Goal: Information Seeking & Learning: Find specific fact

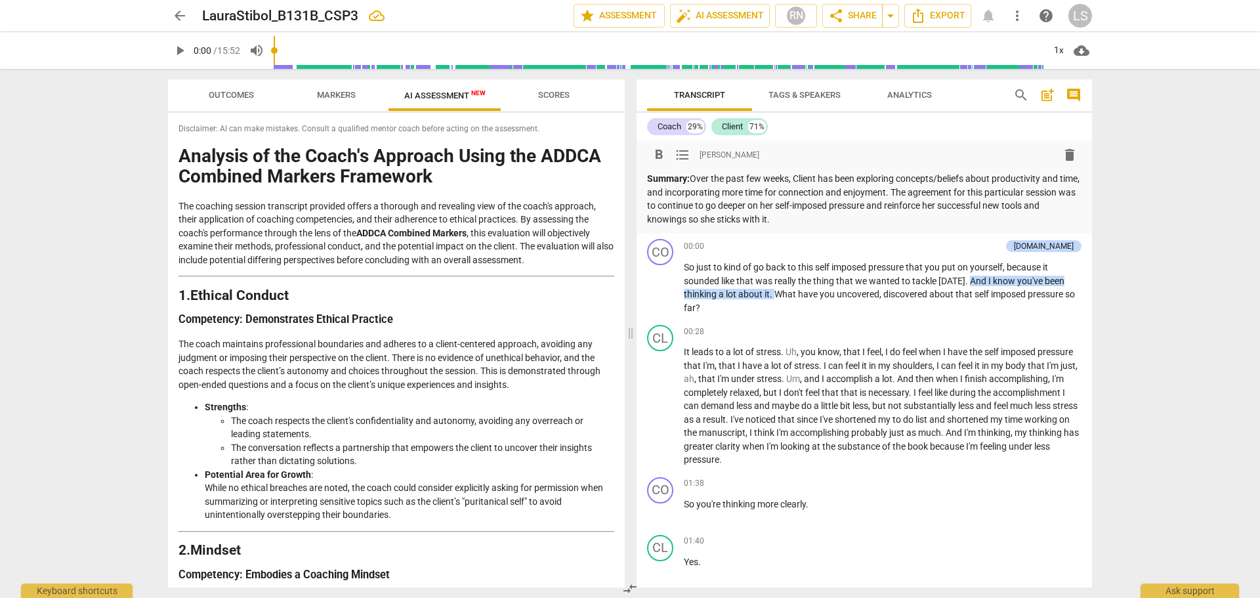
scroll to position [427, 0]
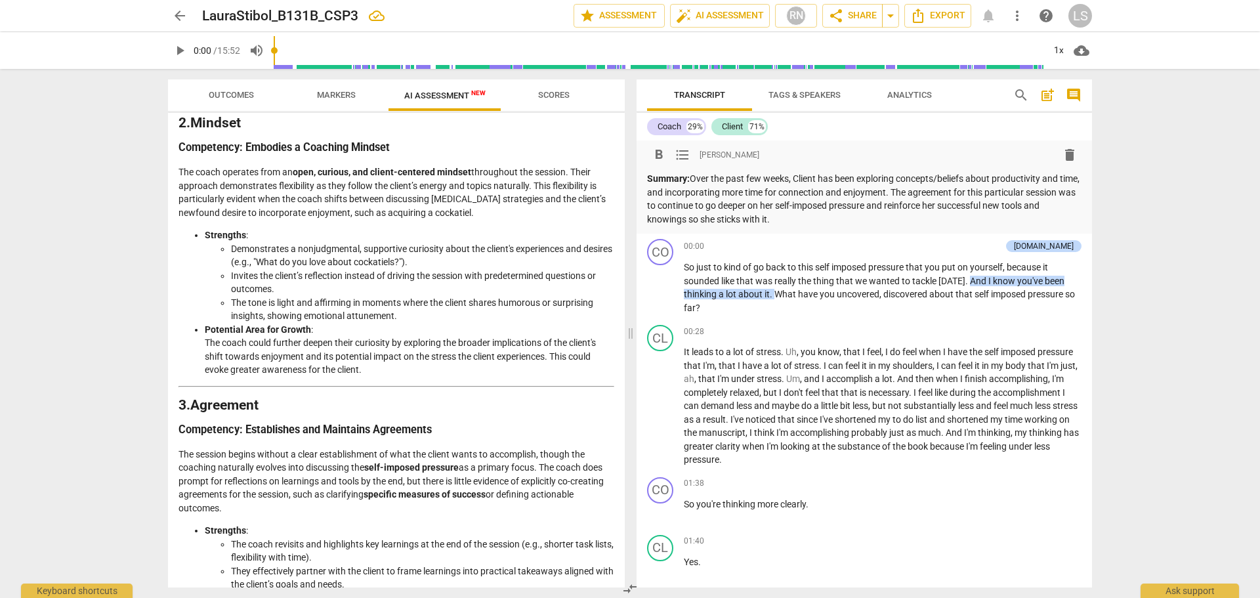
drag, startPoint x: 697, startPoint y: 179, endPoint x: 759, endPoint y: 190, distance: 63.3
click at [761, 190] on p "Summary: Over the past few weeks, Client has been exploring concepts/beliefs ab…" at bounding box center [864, 199] width 434 height 54
drag, startPoint x: 694, startPoint y: 180, endPoint x: 816, endPoint y: 229, distance: 131.6
click at [816, 228] on div "format_bold format_list_bulleted [PERSON_NAME] delete Summary: Over the past fe…" at bounding box center [864, 186] width 455 height 93
copy p "Over the past few weeks, Client has been exploring concepts/beliefs about produ…"
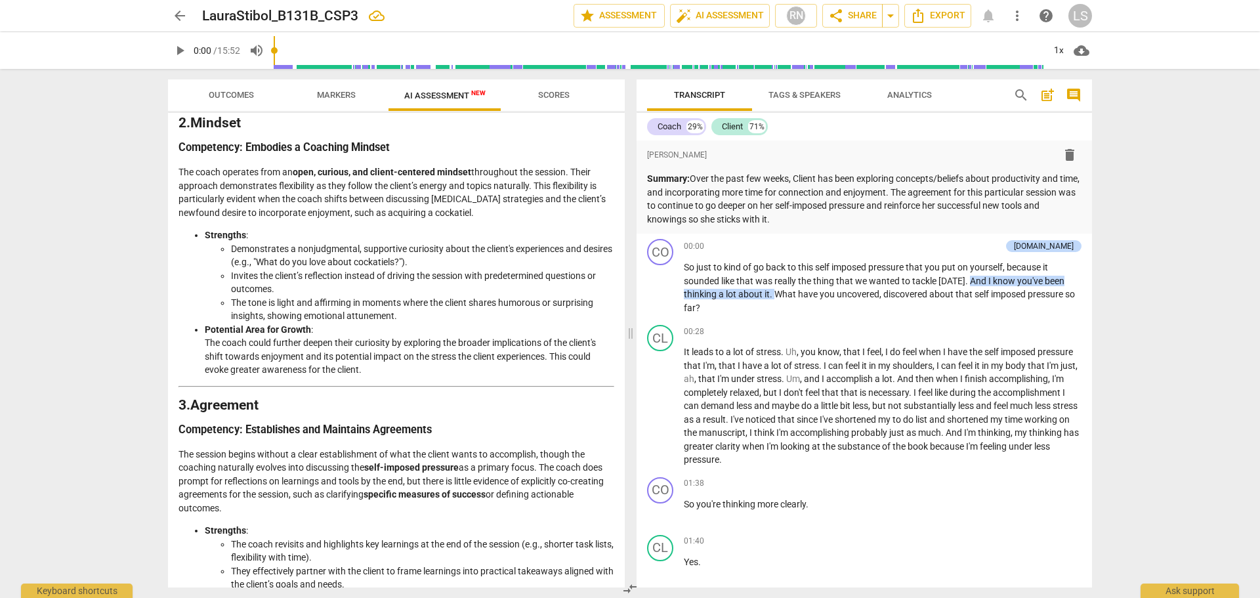
click at [75, 232] on div "arrow_back LauraStibol_B131B_CSP3 edit star Assessment auto_fix_high AI Assessm…" at bounding box center [630, 299] width 1260 height 598
click at [1020, 18] on span "more_vert" at bounding box center [1017, 16] width 16 height 16
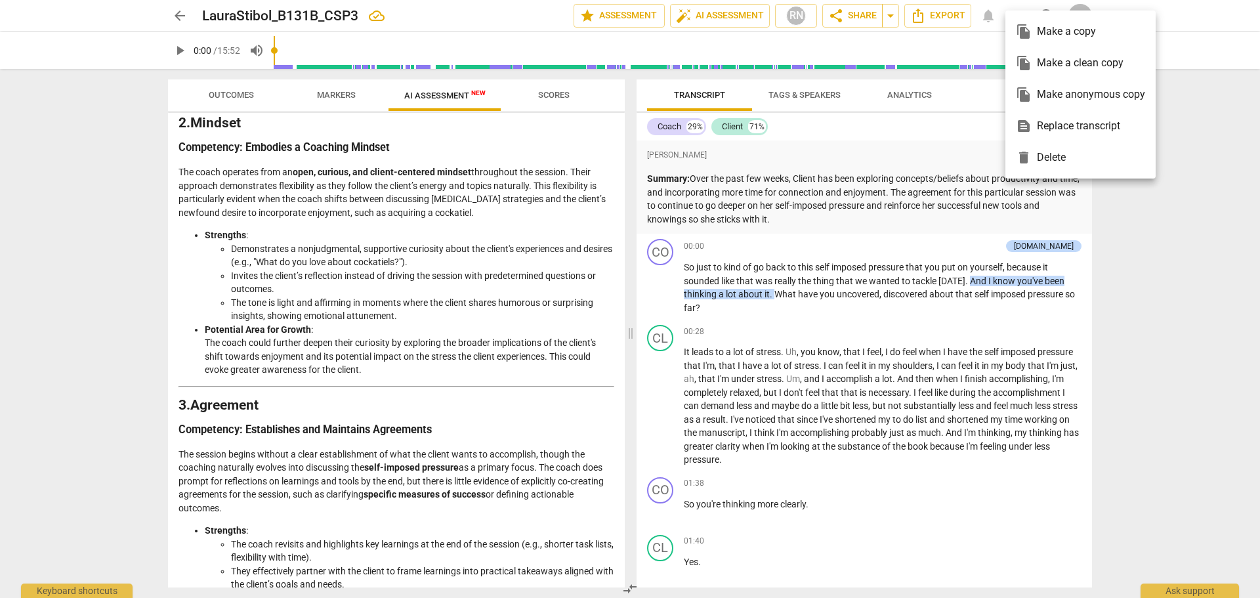
click at [469, 287] on div at bounding box center [630, 299] width 1260 height 598
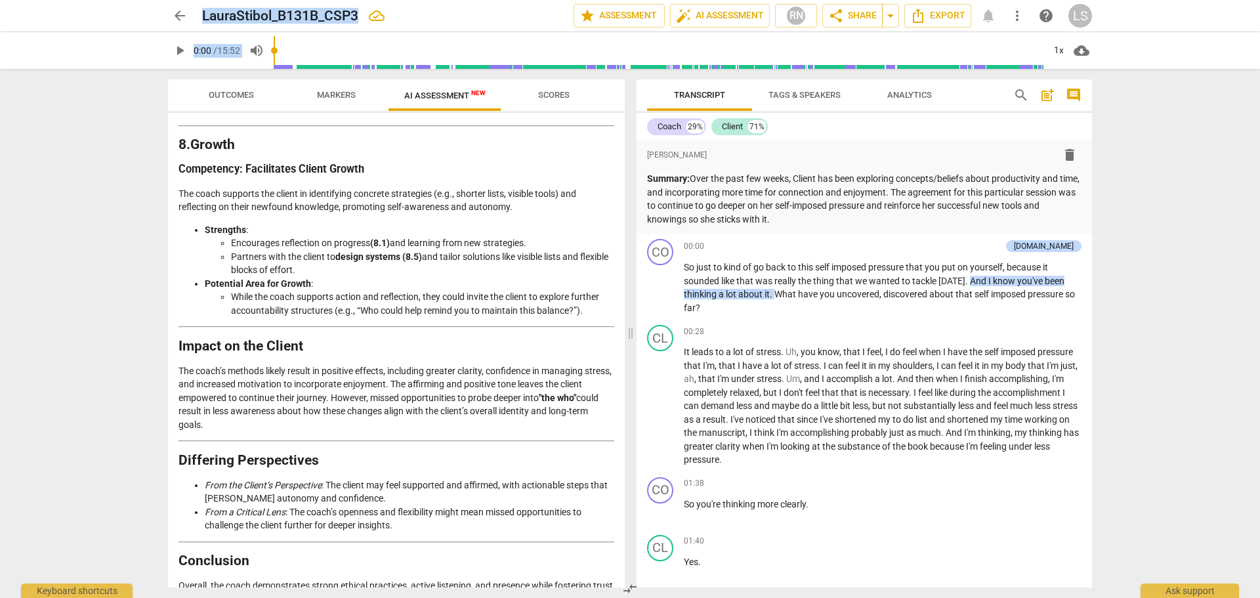
scroll to position [2086, 0]
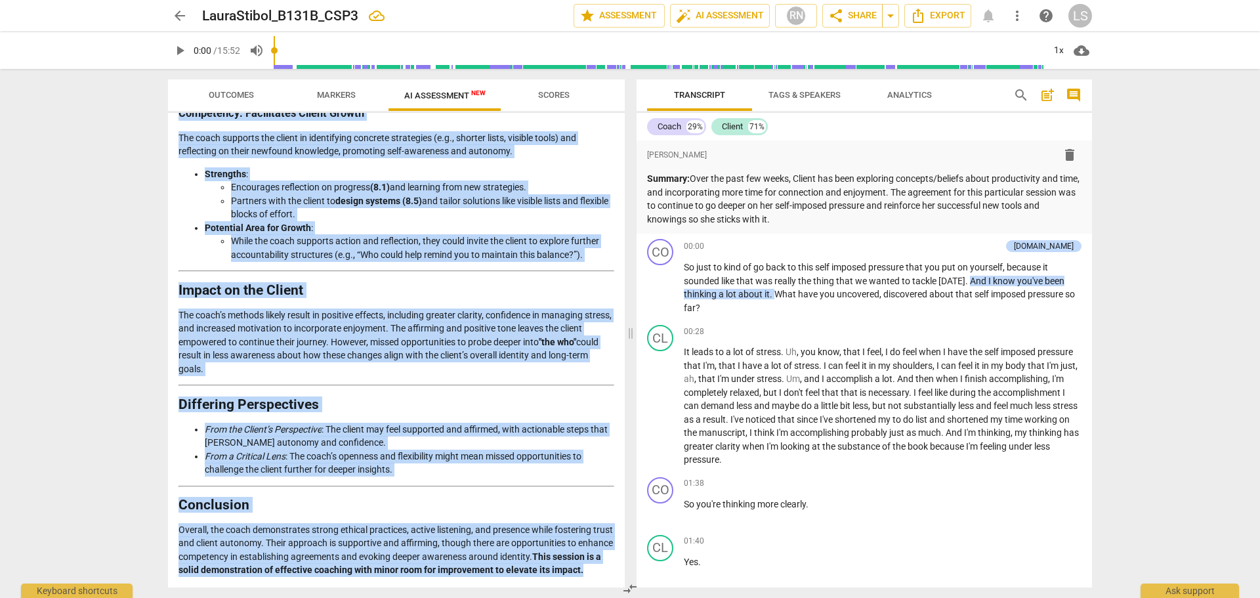
drag, startPoint x: 183, startPoint y: 157, endPoint x: 387, endPoint y: 574, distance: 464.6
copy div "Loremips do sit Ametc'a Elitsedd Eiusm tem INCID Utlabore Etdolor Magnaaliq Eni…"
click at [400, 234] on li "While the coach supports action and reflection, they could invite the client to…" at bounding box center [422, 247] width 383 height 27
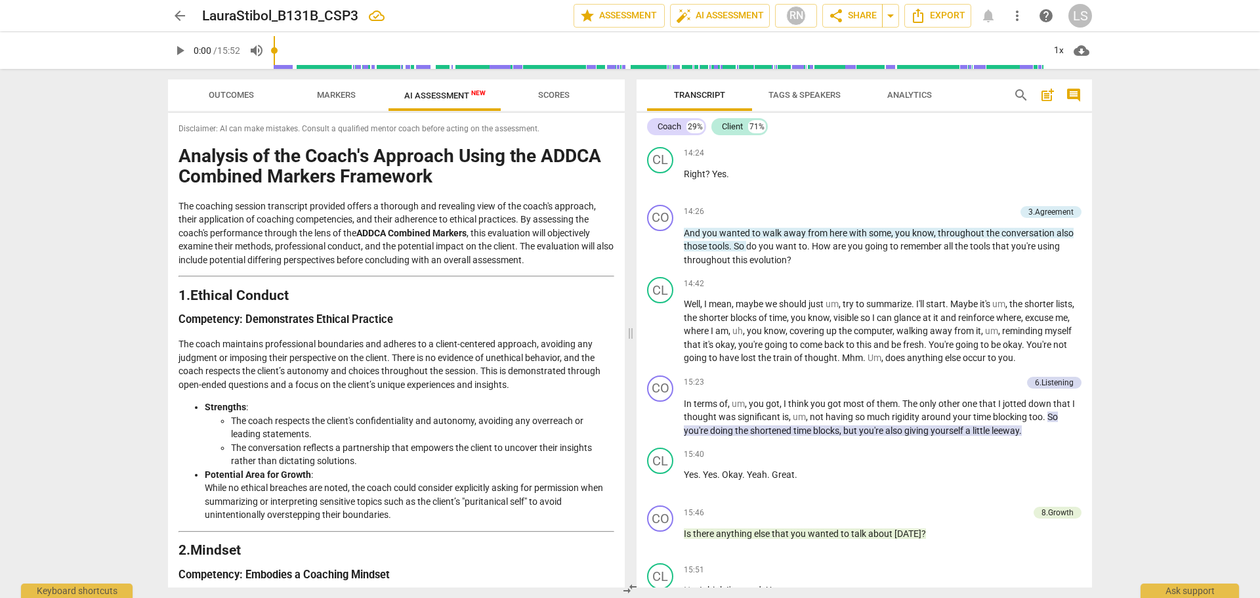
scroll to position [4731, 0]
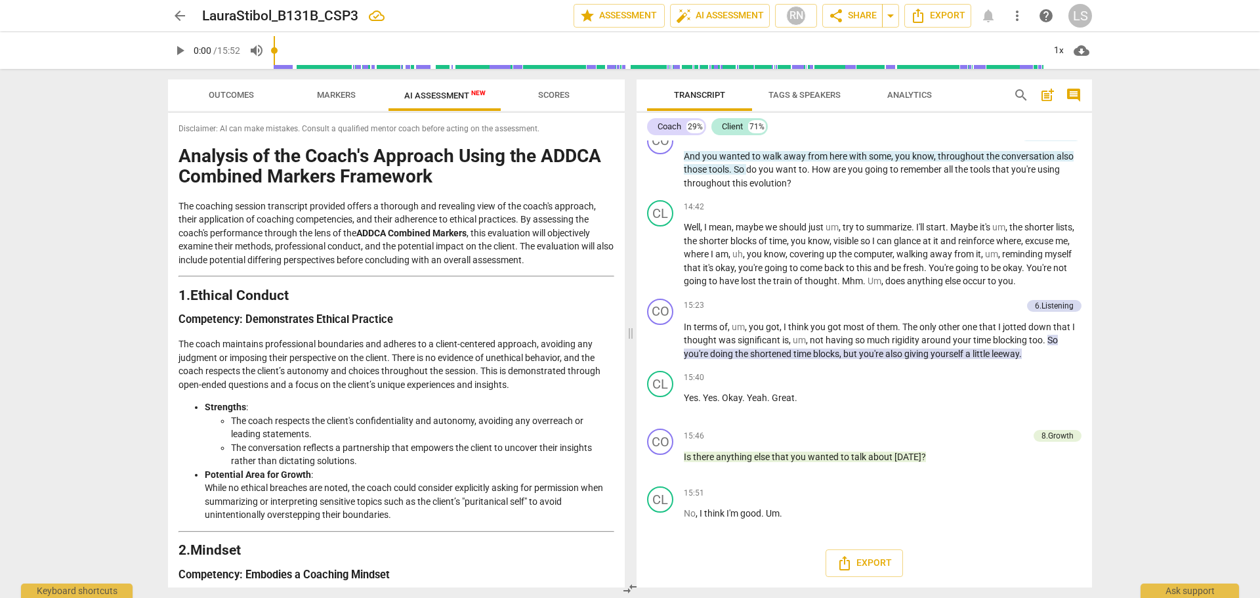
click at [189, 17] on span "arrow_back" at bounding box center [180, 16] width 24 height 16
